Goal: Task Accomplishment & Management: Complete application form

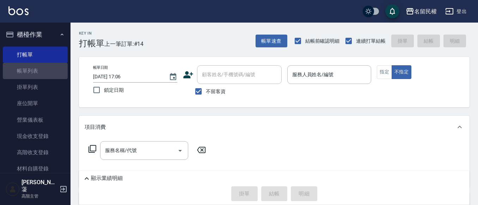
drag, startPoint x: 49, startPoint y: 68, endPoint x: 308, endPoint y: 120, distance: 264.1
click at [49, 68] on link "帳單列表" at bounding box center [35, 71] width 65 height 16
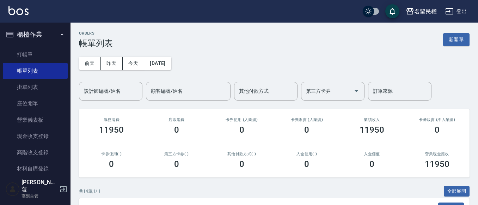
drag, startPoint x: 306, startPoint y: 127, endPoint x: 244, endPoint y: 137, distance: 63.5
click at [244, 136] on div "卡券使用 (入業績) 0" at bounding box center [241, 126] width 65 height 34
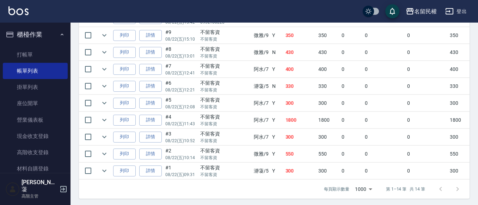
scroll to position [299, 0]
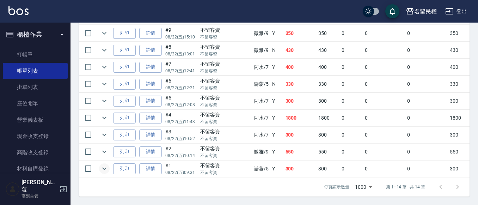
click at [101, 164] on icon "expand row" at bounding box center [104, 168] width 8 height 8
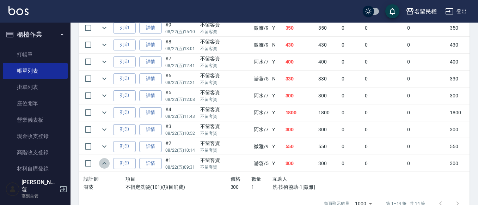
click at [101, 164] on icon "expand row" at bounding box center [104, 163] width 8 height 8
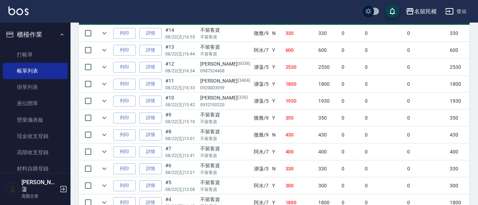
scroll to position [193, 0]
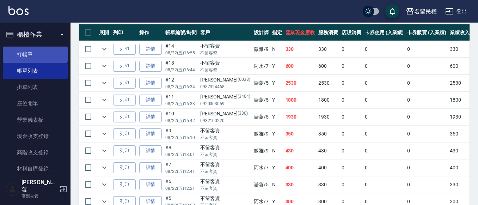
click at [53, 59] on link "打帳單" at bounding box center [35, 55] width 65 height 16
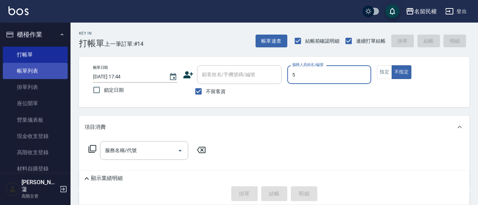
type input "瀞蓤-5"
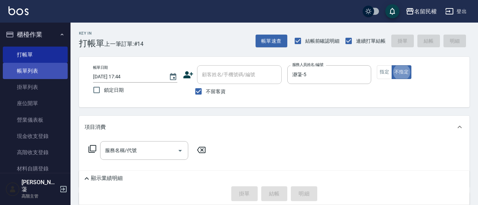
type button "false"
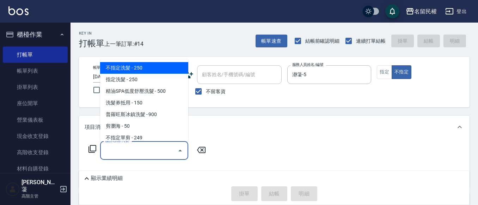
click at [139, 154] on input "服務名稱/代號" at bounding box center [138, 150] width 71 height 12
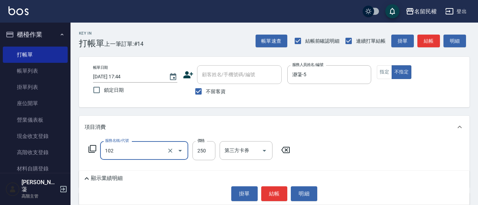
type input "指定洗髮(102)"
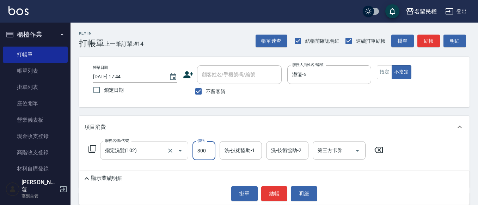
type input "300"
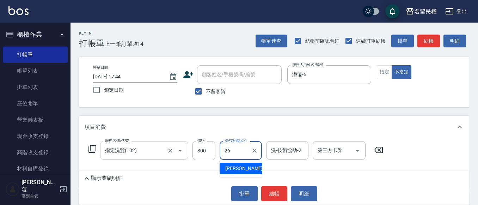
type input "沅莘-26"
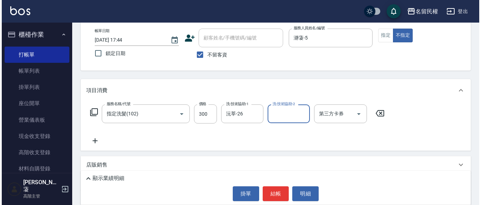
scroll to position [70, 0]
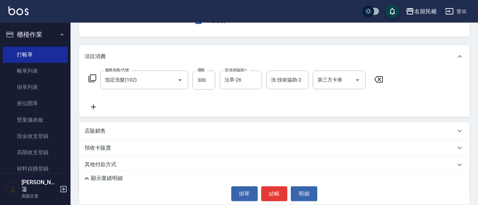
click at [99, 110] on icon at bounding box center [94, 107] width 18 height 8
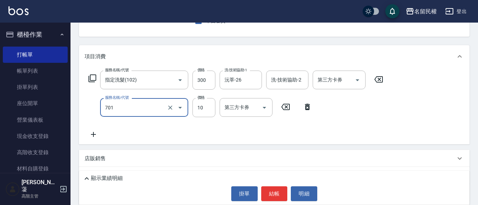
type input "[PERSON_NAME](701)"
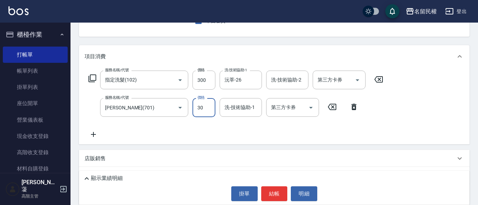
type input "30"
click at [241, 110] on input "洗-技術協助-1" at bounding box center [241, 107] width 36 height 12
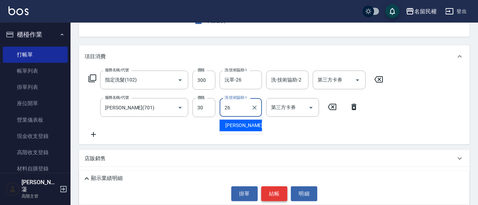
type input "沅莘-26"
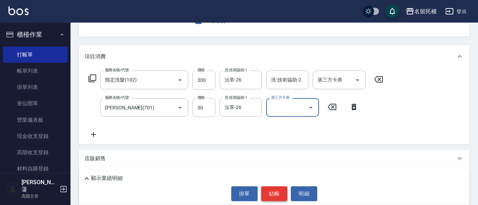
click at [278, 196] on button "結帳" at bounding box center [274, 193] width 26 height 15
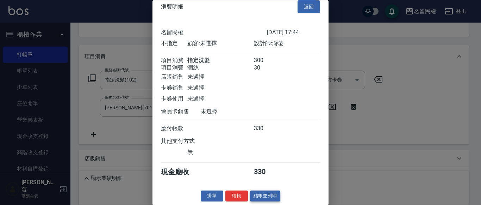
scroll to position [18, 0]
click at [241, 193] on button "結帳" at bounding box center [237, 196] width 23 height 11
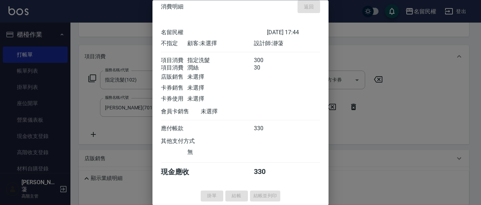
type input "[DATE] 18:10"
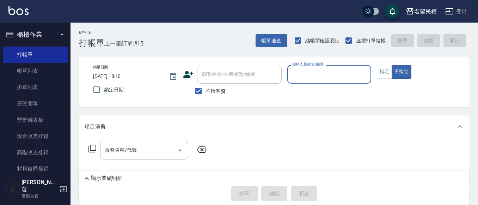
scroll to position [0, 0]
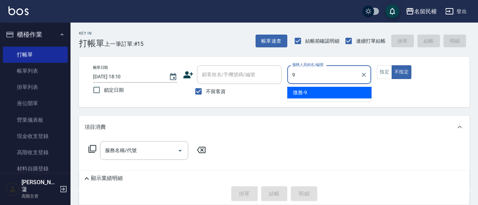
type input "微雅-9"
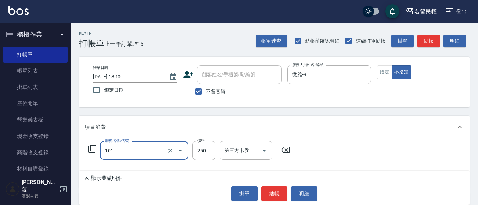
type input "不指定洗髮(101)"
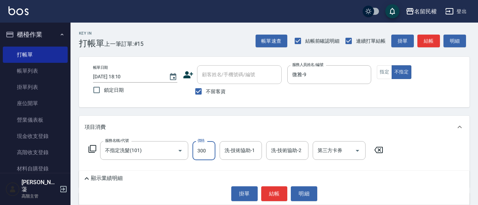
type input "300"
type input "8"
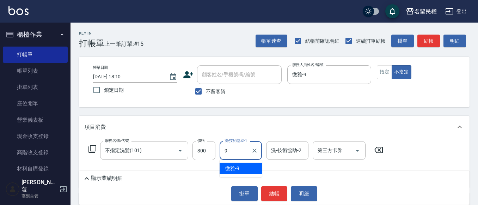
type input "微雅-9"
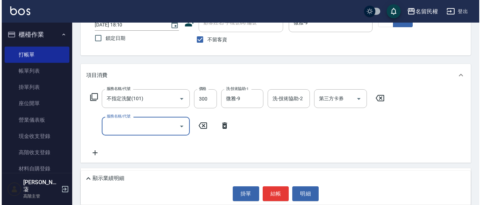
scroll to position [70, 0]
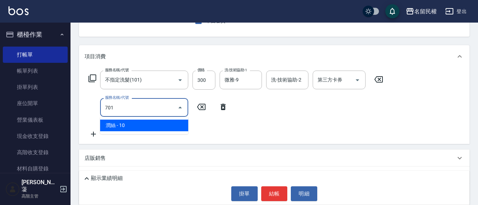
type input "[PERSON_NAME](701)"
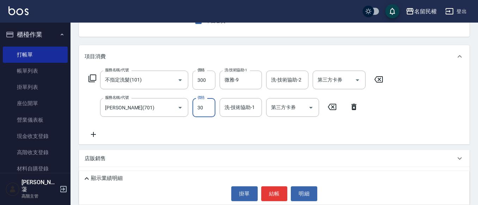
type input "30"
type input "微雅-9"
click at [266, 187] on button "結帳" at bounding box center [274, 193] width 26 height 15
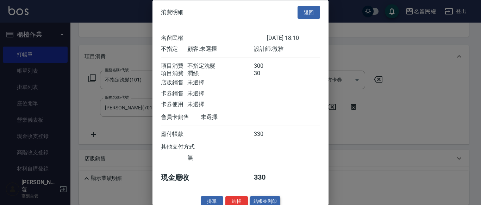
scroll to position [18, 0]
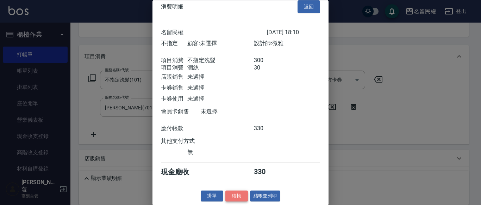
drag, startPoint x: 229, startPoint y: 197, endPoint x: 237, endPoint y: 192, distance: 9.5
click at [229, 197] on button "結帳" at bounding box center [237, 196] width 23 height 11
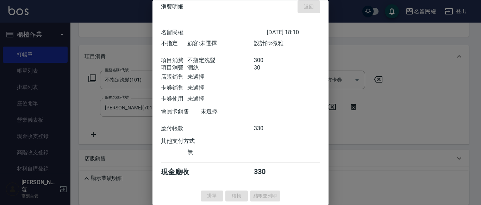
type input "[DATE] 18:19"
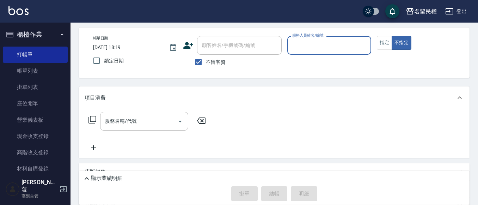
scroll to position [0, 0]
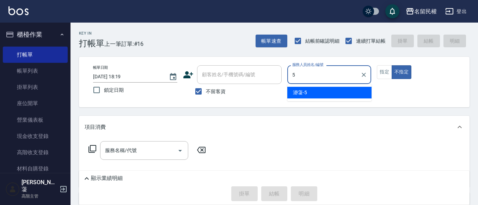
type input "瀞蓤-5"
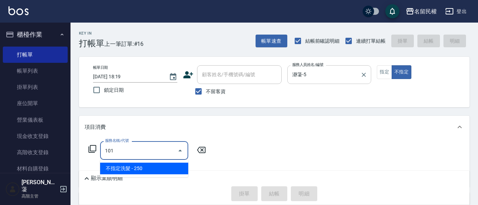
type input "不指定洗髮(101)"
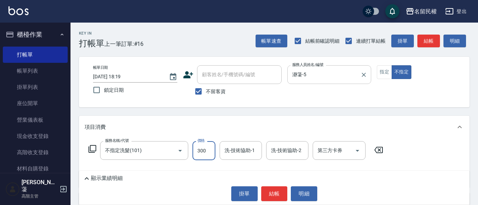
type input "300"
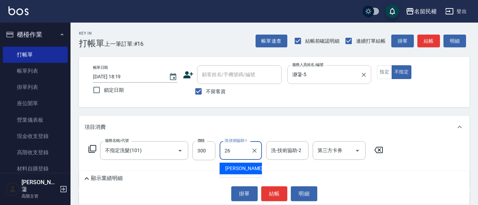
type input "沅莘-26"
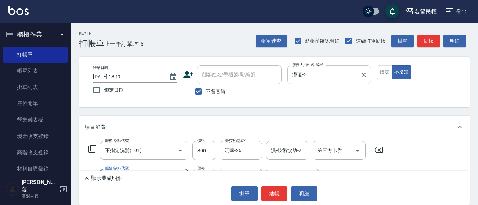
type input "[PERSON_NAME](701)"
type input "30"
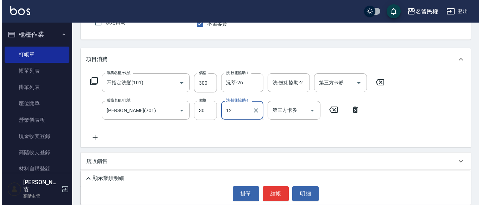
scroll to position [70, 0]
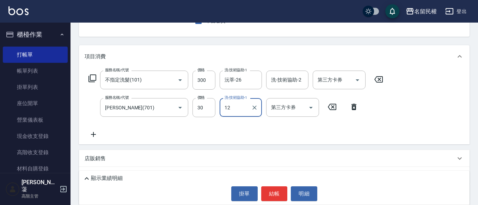
type input "1"
type input "沅莘-26"
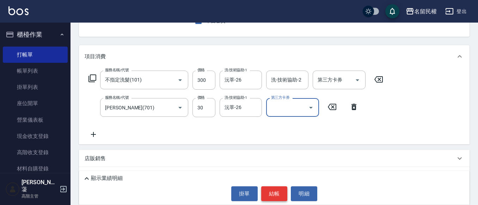
click at [265, 193] on button "結帳" at bounding box center [274, 193] width 26 height 15
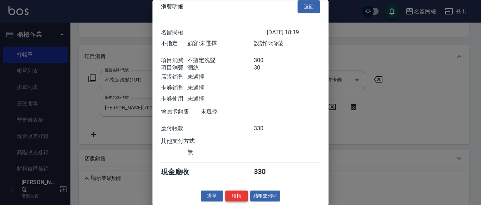
scroll to position [18, 0]
click at [234, 196] on button "結帳" at bounding box center [237, 196] width 23 height 11
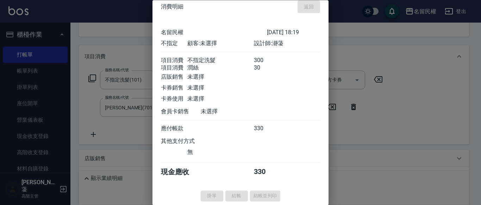
type input "[DATE] 18:26"
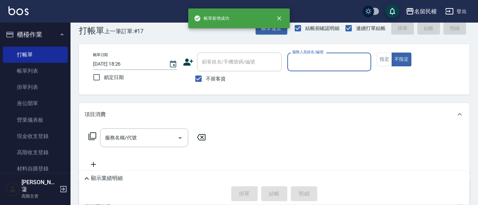
scroll to position [0, 0]
